Goal: Navigation & Orientation: Find specific page/section

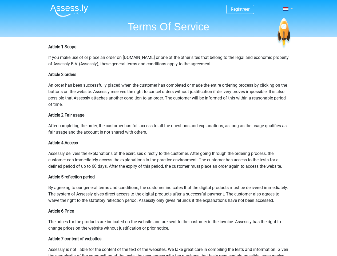
click at [286, 9] on span at bounding box center [286, 9] width 6 height 4
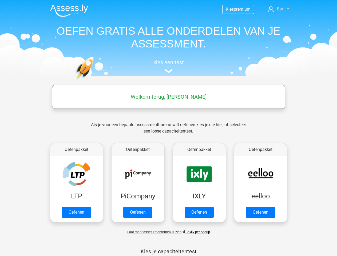
click at [278, 9] on span "Bart" at bounding box center [281, 8] width 8 height 5
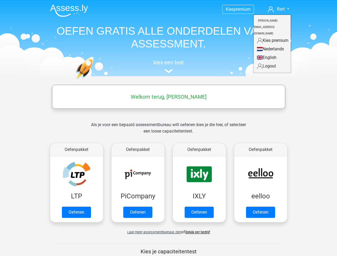
click at [153, 232] on span "Laat meer assessmentbureaus zien" at bounding box center [154, 232] width 54 height 4
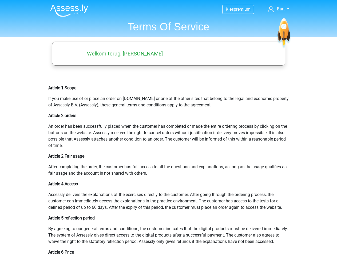
click at [278, 9] on span "Bart" at bounding box center [281, 8] width 8 height 5
